Goal: Task Accomplishment & Management: Use online tool/utility

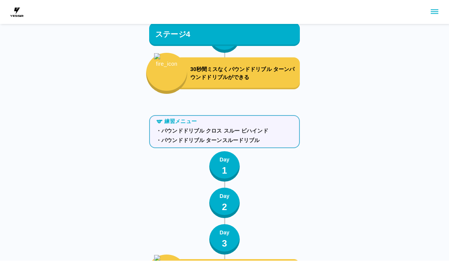
scroll to position [2301, 0]
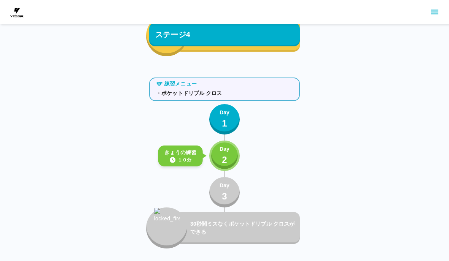
click at [225, 156] on p "2" at bounding box center [224, 161] width 5 height 14
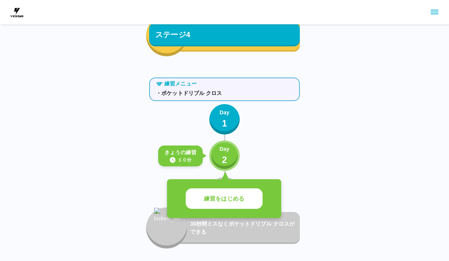
scroll to position [2275, 0]
click at [253, 197] on button "練習をはじめる" at bounding box center [224, 199] width 77 height 21
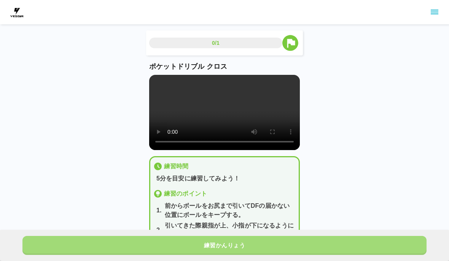
click at [289, 241] on button "練習かんりょう" at bounding box center [224, 245] width 404 height 19
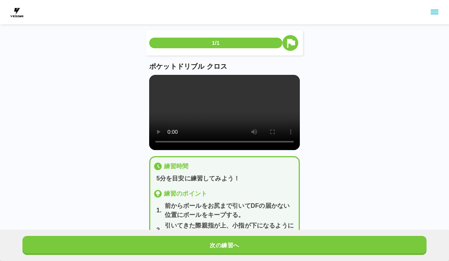
click at [289, 240] on button "次の練習へ" at bounding box center [224, 245] width 404 height 19
click at [288, 240] on button "次の練習へ" at bounding box center [224, 245] width 404 height 19
click at [289, 240] on button "次の練習へ" at bounding box center [224, 245] width 404 height 19
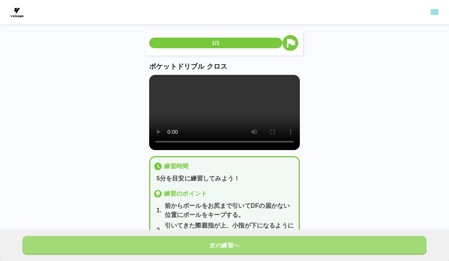
click at [288, 240] on button "次の練習へ" at bounding box center [224, 245] width 404 height 19
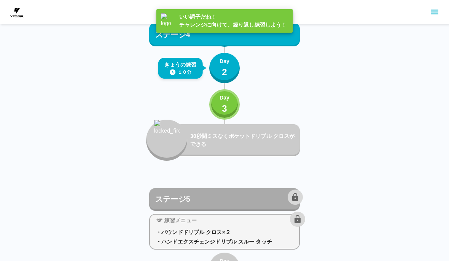
scroll to position [2362, 0]
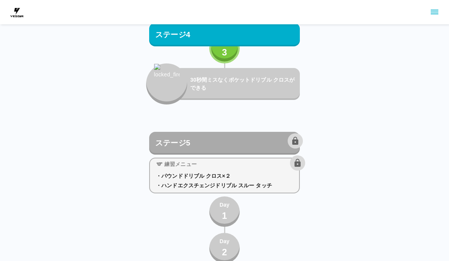
scroll to position [2419, 0]
